Goal: Find contact information: Find contact information

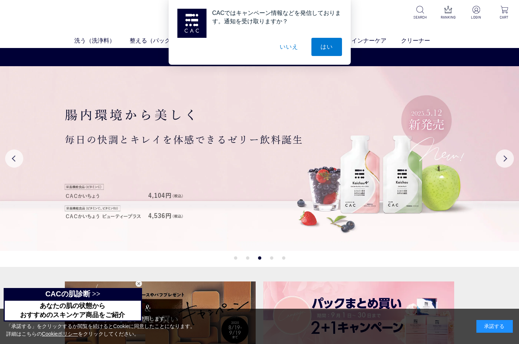
click at [299, 49] on button "いいえ" at bounding box center [288, 47] width 36 height 18
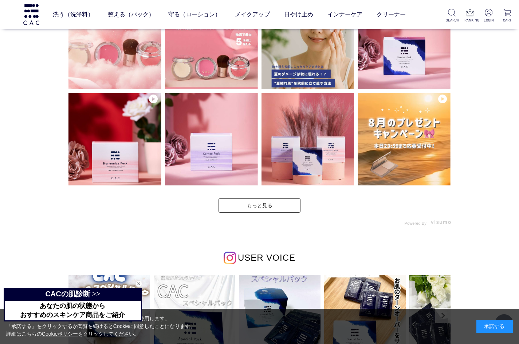
scroll to position [1941, 0]
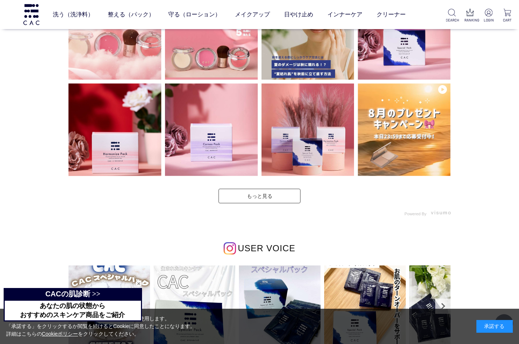
click at [139, 282] on div "閉じる" at bounding box center [138, 284] width 7 height 7
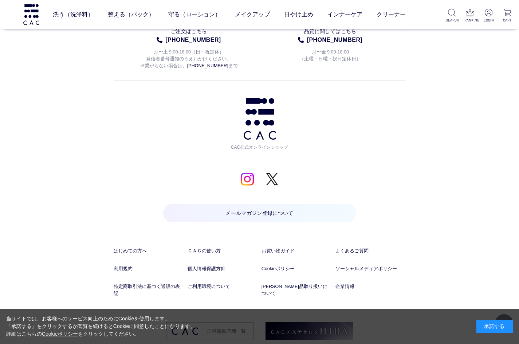
scroll to position [3666, 0]
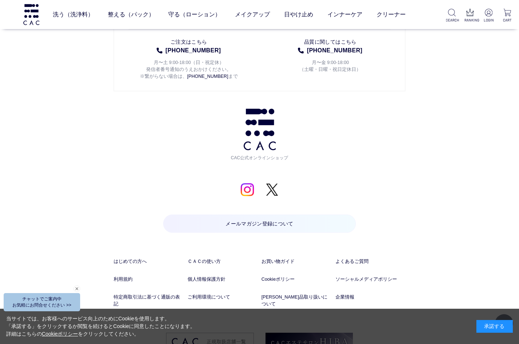
scroll to position [3666, 0]
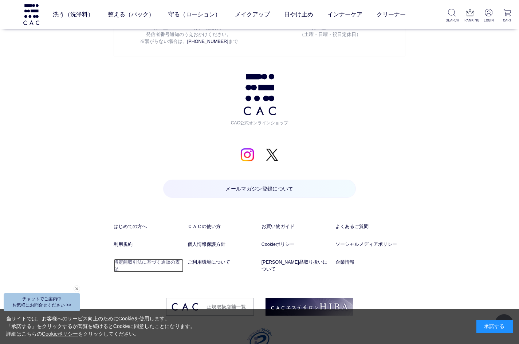
click at [163, 259] on link "特定商取引法に基づく通販の表記" at bounding box center [149, 266] width 70 height 14
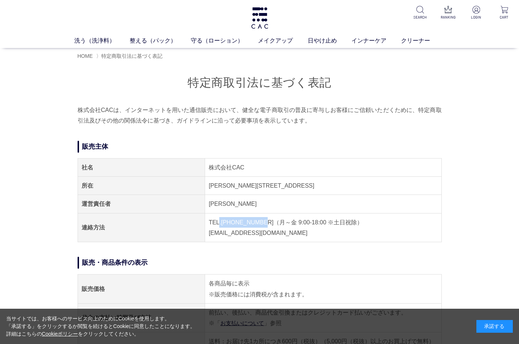
drag, startPoint x: 257, startPoint y: 224, endPoint x: 219, endPoint y: 224, distance: 37.9
click at [219, 224] on td "TEL.[PHONE_NUMBER]（月～金 9:00-18:00 ※土日祝除） [EMAIL_ADDRESS][DOMAIN_NAME]" at bounding box center [323, 227] width 236 height 29
click at [262, 206] on td "[PERSON_NAME]" at bounding box center [323, 204] width 236 height 18
drag, startPoint x: 258, startPoint y: 222, endPoint x: 221, endPoint y: 223, distance: 37.5
click at [221, 223] on td "TEL.[PHONE_NUMBER]（月～金 9:00-18:00 ※土日祝除） [EMAIL_ADDRESS][DOMAIN_NAME]" at bounding box center [323, 227] width 236 height 29
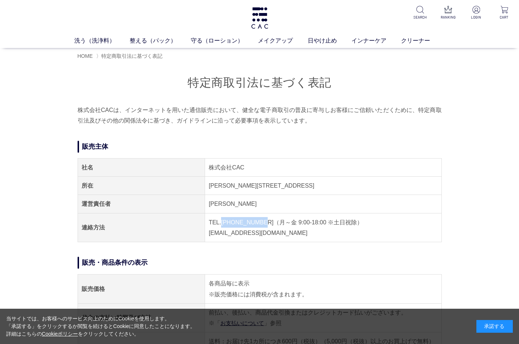
copy td "[PHONE_NUMBER]"
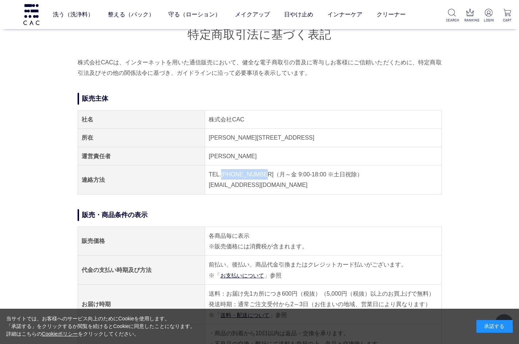
scroll to position [121, 0]
